Goal: Information Seeking & Learning: Learn about a topic

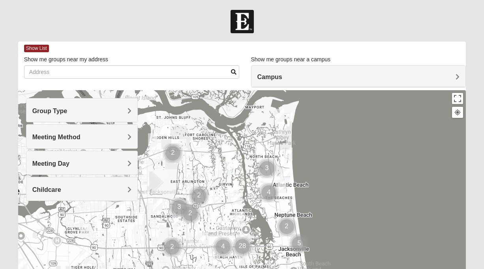
click at [180, 156] on img "Cluster of 2 groups" at bounding box center [173, 153] width 20 height 20
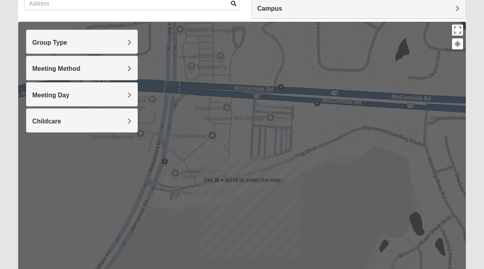
scroll to position [70, 0]
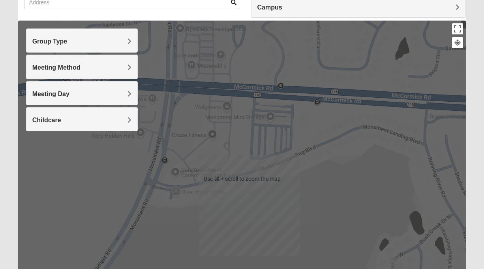
click at [317, 156] on div "To navigate, press the arrow keys." at bounding box center [242, 179] width 448 height 316
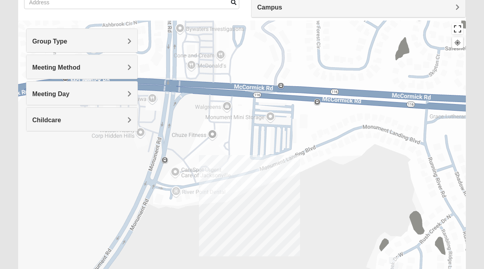
click at [459, 32] on button "Toggle fullscreen view" at bounding box center [457, 28] width 11 height 11
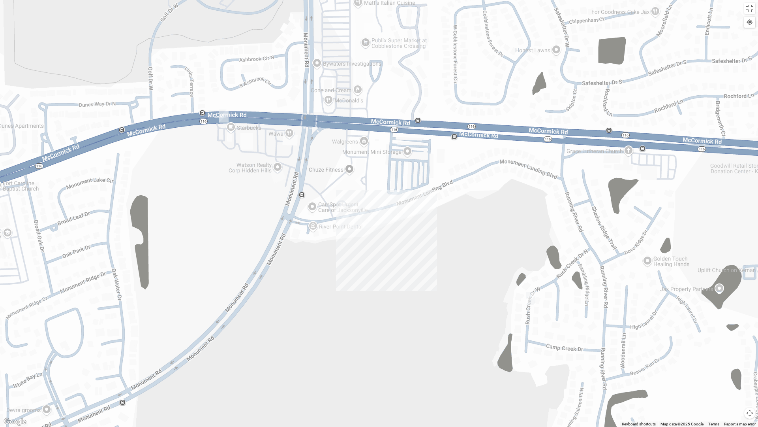
click at [430, 126] on div "To navigate, press the arrow keys." at bounding box center [379, 213] width 758 height 427
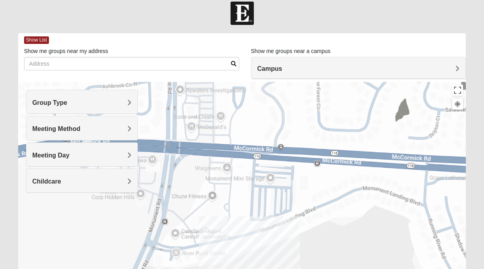
click at [459, 110] on div at bounding box center [459, 104] width 14 height 12
click at [459, 107] on div at bounding box center [457, 103] width 7 height 7
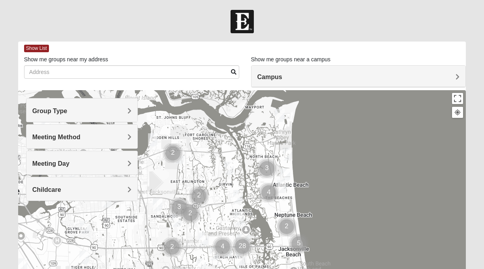
click at [124, 109] on h4 "Group Type" at bounding box center [82, 111] width 100 height 8
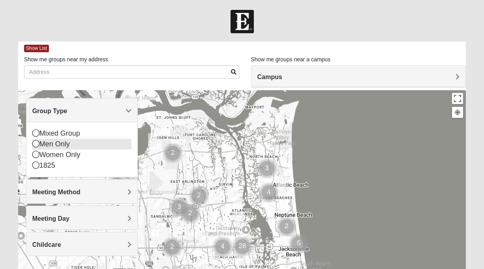
click at [35, 143] on icon at bounding box center [35, 143] width 7 height 7
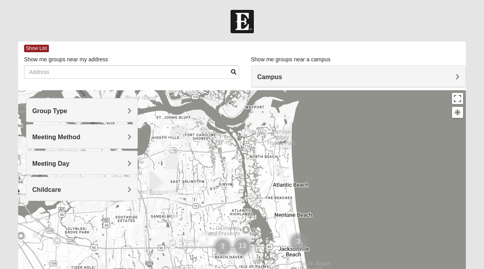
scroll to position [0, 0]
click at [81, 136] on span "Meeting Method" at bounding box center [56, 136] width 48 height 7
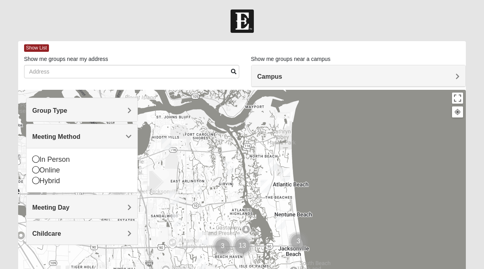
click at [81, 136] on span "Meeting Method" at bounding box center [56, 136] width 48 height 7
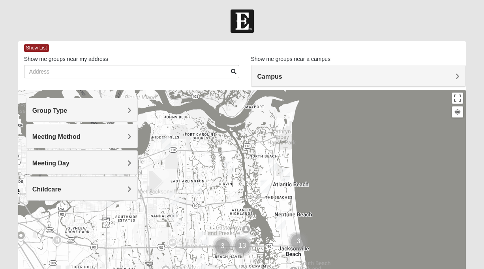
click at [68, 107] on span "Group Type" at bounding box center [49, 110] width 35 height 7
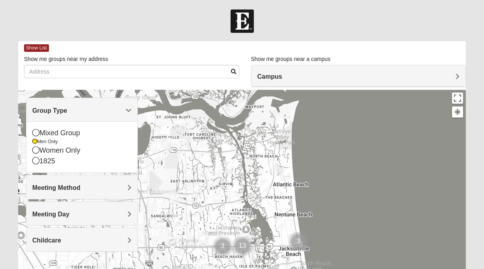
click at [68, 107] on span "Group Type" at bounding box center [49, 110] width 35 height 7
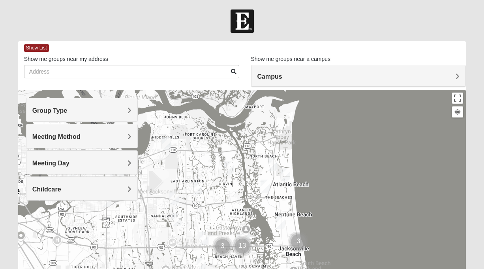
click at [70, 160] on span "Meeting Day" at bounding box center [50, 163] width 37 height 7
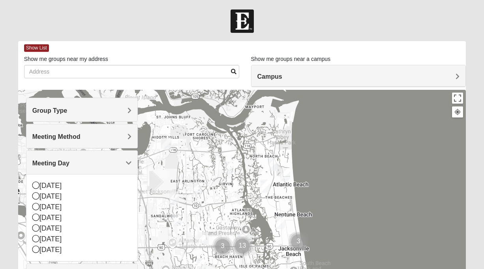
click at [70, 160] on span "Meeting Day" at bounding box center [50, 163] width 37 height 7
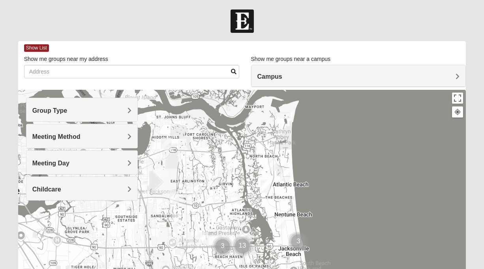
click at [70, 161] on span "Meeting Day" at bounding box center [50, 163] width 37 height 7
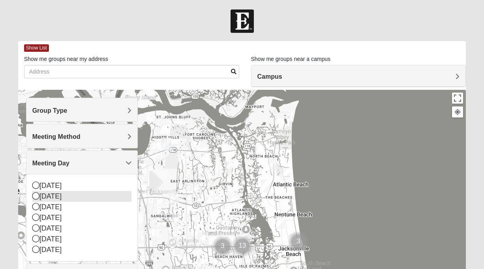
click at [34, 197] on icon at bounding box center [35, 195] width 7 height 7
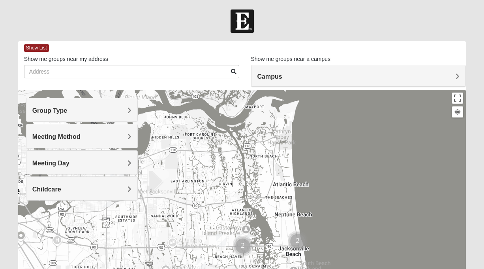
click at [70, 161] on span "Meeting Day" at bounding box center [50, 163] width 37 height 7
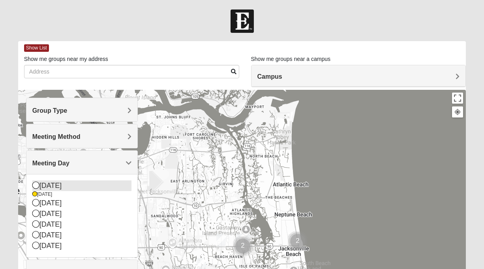
click at [35, 185] on icon at bounding box center [35, 184] width 7 height 7
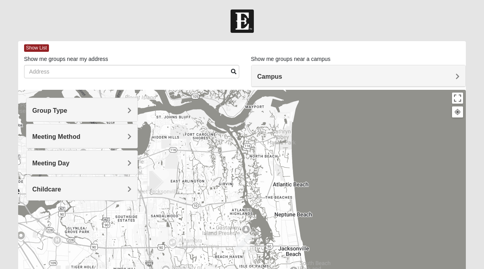
click at [70, 162] on span "Meeting Day" at bounding box center [50, 163] width 37 height 7
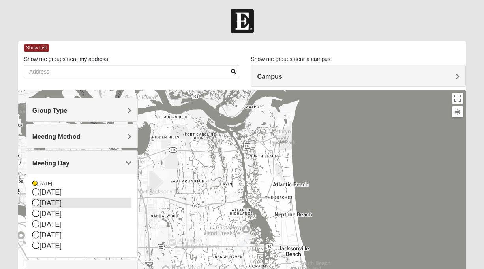
click at [37, 203] on icon at bounding box center [35, 202] width 7 height 7
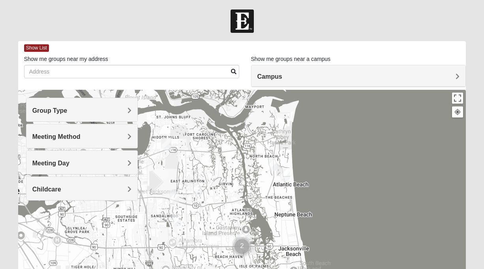
click at [134, 162] on div "Meeting Day" at bounding box center [81, 161] width 111 height 23
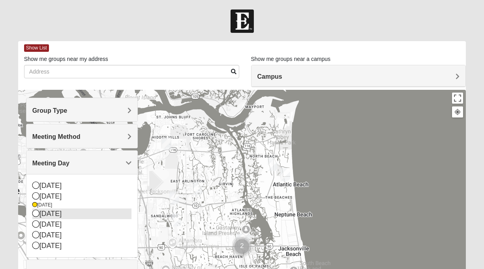
click at [34, 211] on icon at bounding box center [35, 212] width 7 height 7
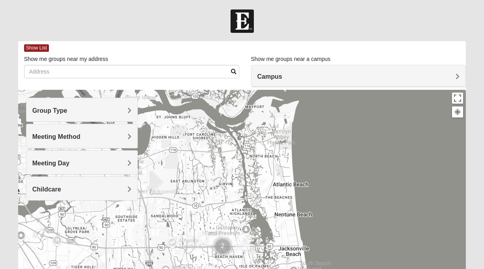
click at [132, 162] on div "Meeting Day" at bounding box center [81, 161] width 111 height 23
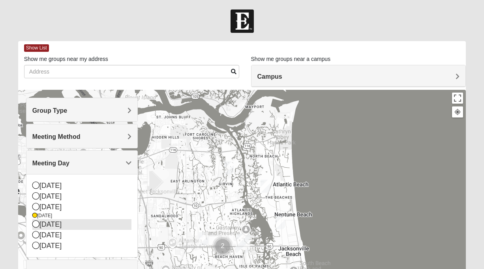
click at [37, 224] on icon at bounding box center [35, 223] width 7 height 7
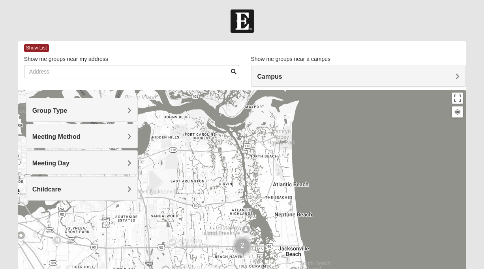
click at [129, 167] on div "Meeting Day" at bounding box center [81, 161] width 111 height 23
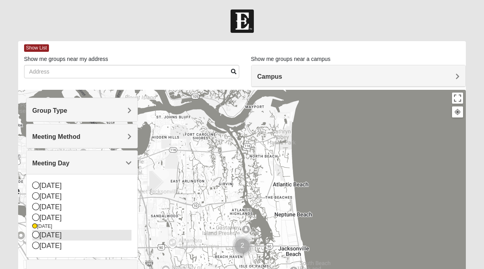
click at [36, 232] on icon at bounding box center [35, 234] width 7 height 7
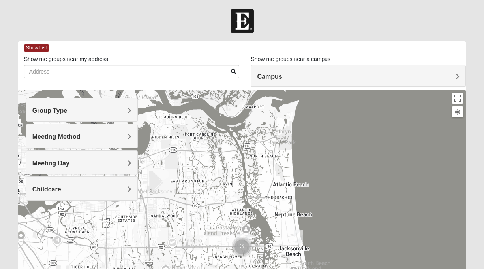
click at [133, 158] on div "Meeting Day" at bounding box center [81, 161] width 111 height 23
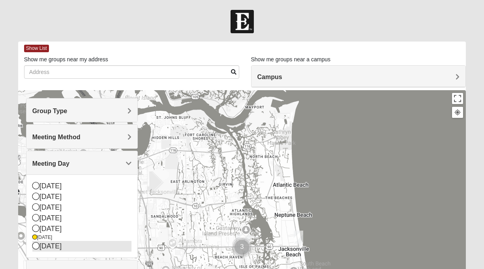
click at [36, 246] on icon at bounding box center [35, 245] width 7 height 7
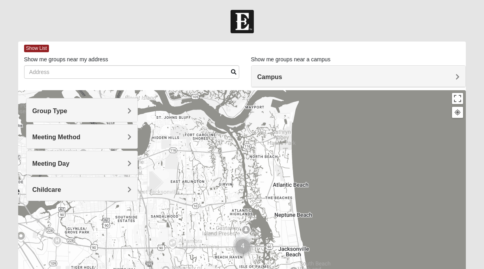
click at [70, 163] on span "Meeting Day" at bounding box center [50, 163] width 37 height 7
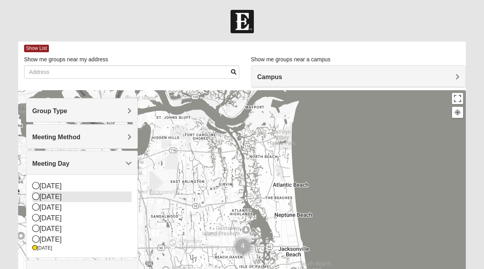
click at [40, 197] on div "[DATE]" at bounding box center [82, 196] width 100 height 11
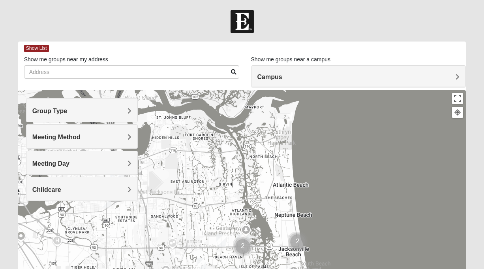
click at [243, 246] on img "Cluster of 2 groups" at bounding box center [243, 246] width 20 height 20
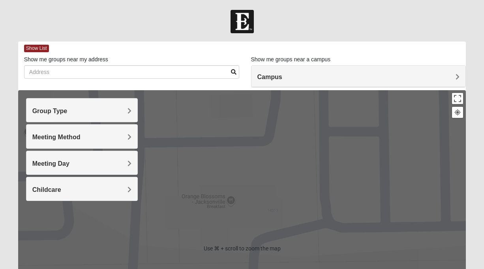
click at [125, 160] on h4 "Meeting Day" at bounding box center [82, 164] width 100 height 8
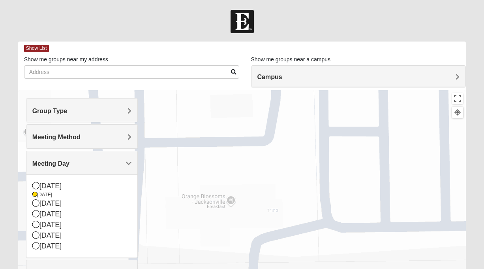
click at [81, 134] on span "Meeting Method" at bounding box center [56, 137] width 48 height 7
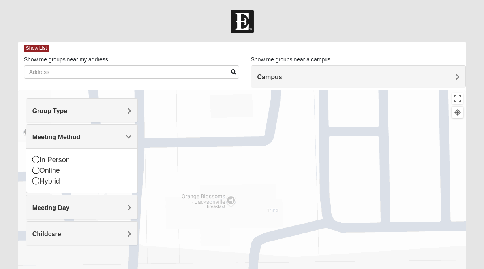
click at [68, 109] on span "Group Type" at bounding box center [49, 110] width 35 height 7
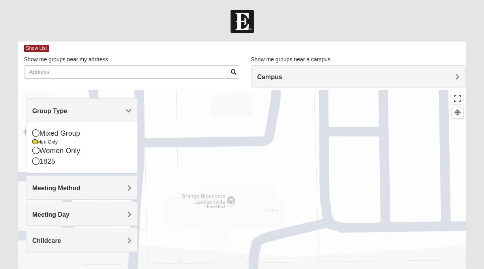
click at [68, 109] on span "Group Type" at bounding box center [49, 110] width 35 height 7
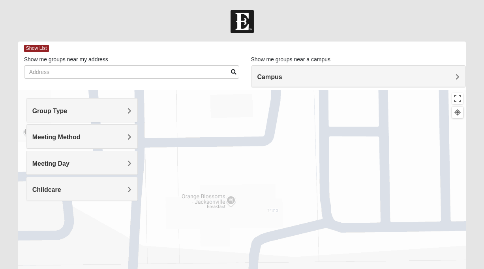
click at [121, 157] on div "Meeting Day" at bounding box center [81, 162] width 111 height 23
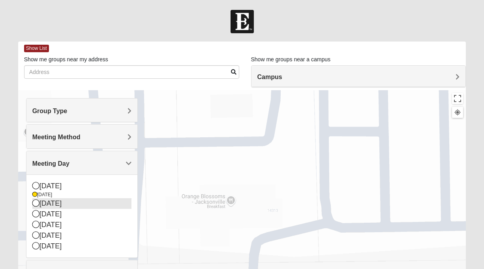
drag, startPoint x: 127, startPoint y: 162, endPoint x: 118, endPoint y: 199, distance: 38.1
click at [70, 162] on span "Meeting Day" at bounding box center [50, 163] width 37 height 7
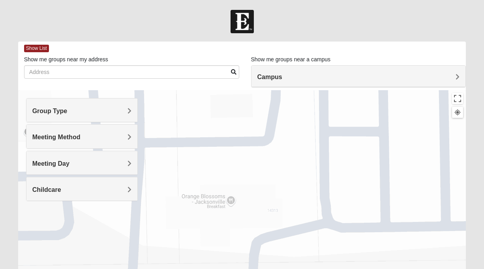
click at [126, 188] on h4 "Childcare" at bounding box center [82, 190] width 100 height 8
click at [61, 188] on span "Childcare" at bounding box center [46, 189] width 29 height 7
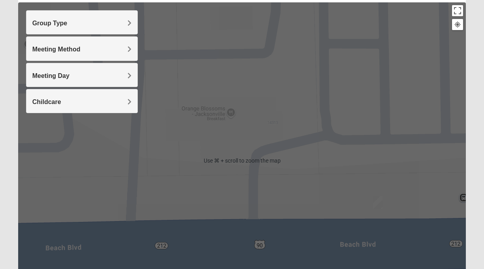
scroll to position [88, 0]
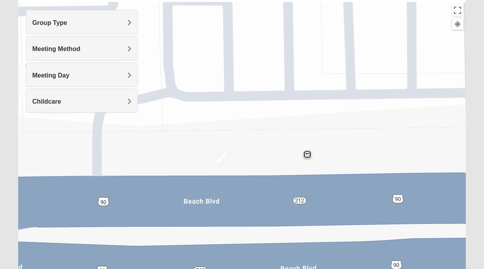
drag, startPoint x: 301, startPoint y: 160, endPoint x: 177, endPoint y: 137, distance: 125.4
click at [177, 137] on div "To navigate, press the arrow keys." at bounding box center [242, 160] width 448 height 316
click at [223, 158] on img "On Campus Mens Hawk/Garcia 32250" at bounding box center [221, 158] width 9 height 13
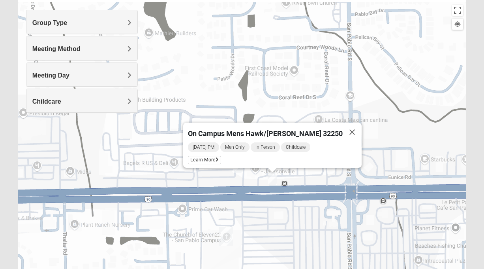
drag, startPoint x: 225, startPoint y: 176, endPoint x: 254, endPoint y: 196, distance: 34.9
click at [252, 197] on div "On Campus Mens Hawk/[PERSON_NAME] 32250 [DATE] PM Men Only In Person Childcare …" at bounding box center [242, 160] width 448 height 316
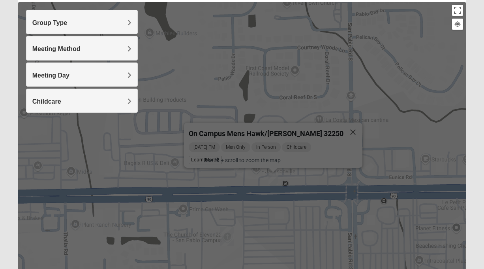
scroll to position [88, 0]
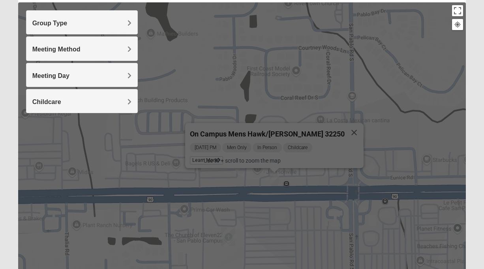
drag, startPoint x: 337, startPoint y: 126, endPoint x: 323, endPoint y: 138, distance: 19.1
click at [345, 126] on button "Close" at bounding box center [354, 132] width 19 height 19
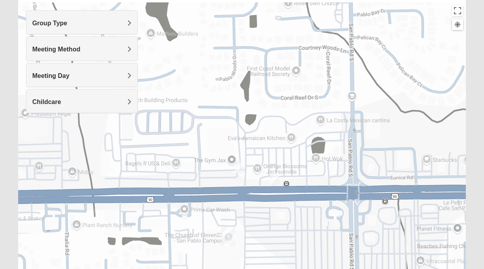
click at [240, 165] on img "Mens Baez 32250" at bounding box center [239, 166] width 9 height 13
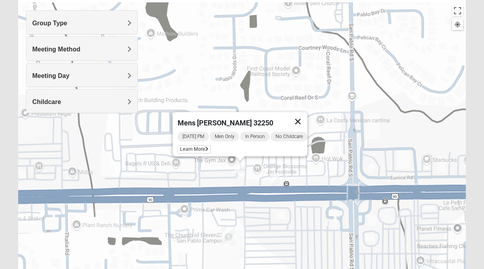
click at [303, 117] on button "Close" at bounding box center [298, 121] width 19 height 19
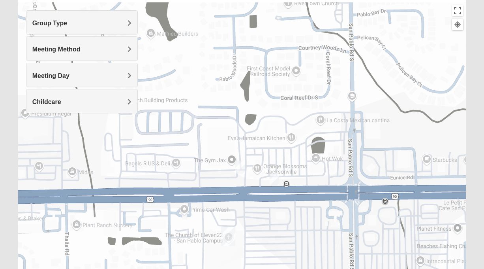
click at [229, 234] on img "San Pablo" at bounding box center [228, 236] width 14 height 19
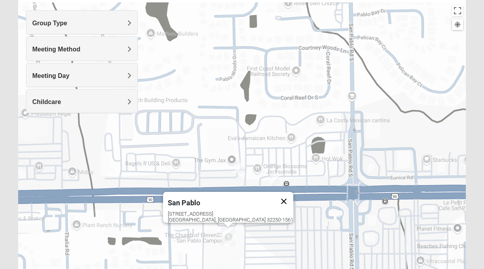
click at [275, 194] on button "Close" at bounding box center [284, 201] width 19 height 19
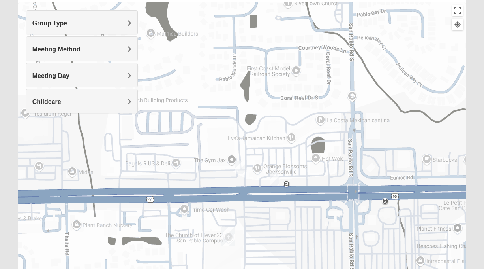
click at [275, 175] on img "On Campus Mens Hawk/Garcia 32250" at bounding box center [274, 178] width 9 height 13
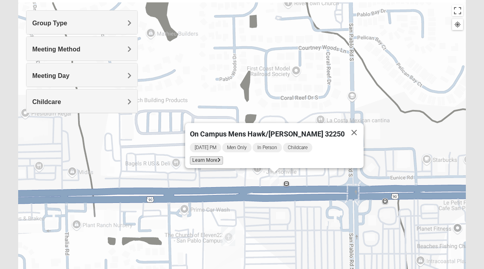
click at [223, 156] on span "Learn More" at bounding box center [206, 160] width 33 height 8
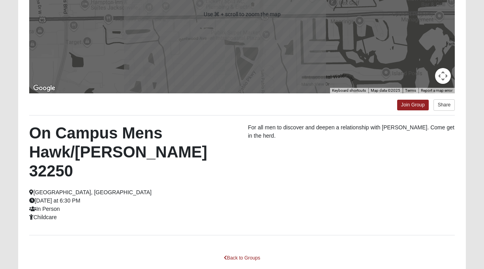
scroll to position [176, 0]
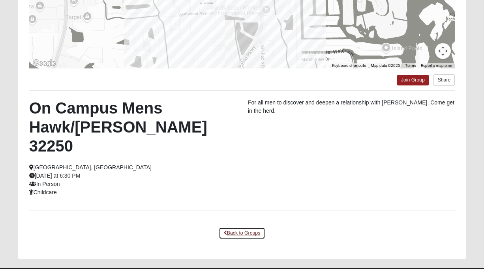
click at [243, 227] on link "Back to Groups" at bounding box center [242, 233] width 47 height 12
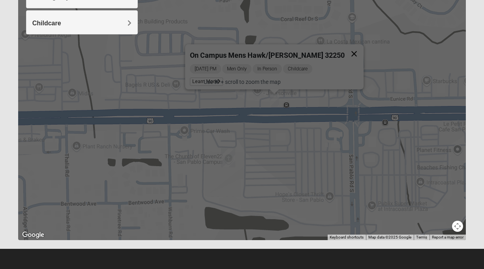
drag, startPoint x: 341, startPoint y: 48, endPoint x: 230, endPoint y: 94, distance: 120.2
click at [345, 48] on button "Close" at bounding box center [354, 53] width 19 height 19
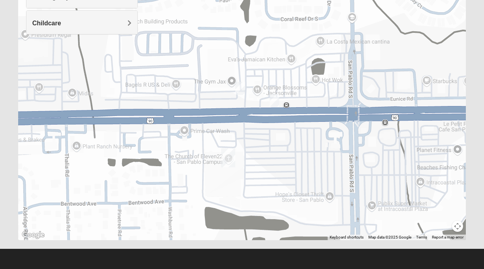
click at [240, 89] on img "Mens Baez 32250" at bounding box center [239, 88] width 9 height 13
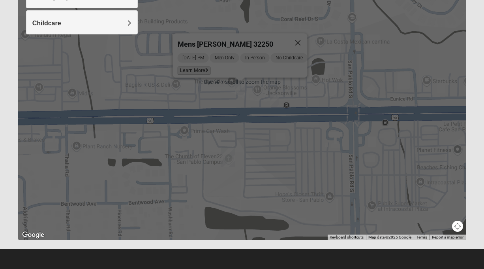
click at [189, 66] on span "Learn More" at bounding box center [194, 70] width 33 height 8
